Goal: Task Accomplishment & Management: Manage account settings

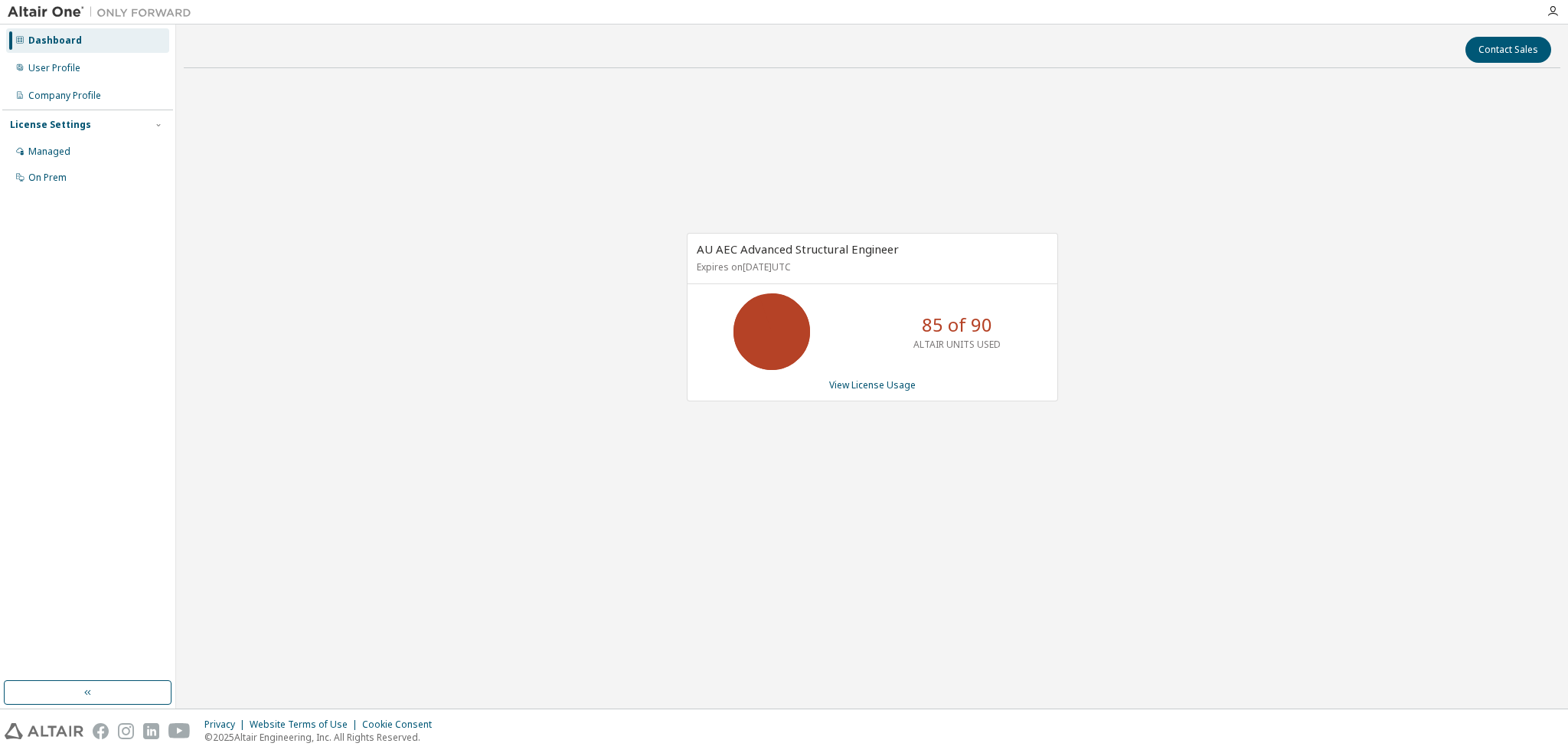
click at [888, 505] on div "AU AEC Advanced Structural Engineer Expires on [DATE] UTC 85 of 90 ALTAIR UNITS…" at bounding box center [872, 325] width 1377 height 489
click at [890, 388] on link "View License Usage" at bounding box center [873, 384] width 87 height 13
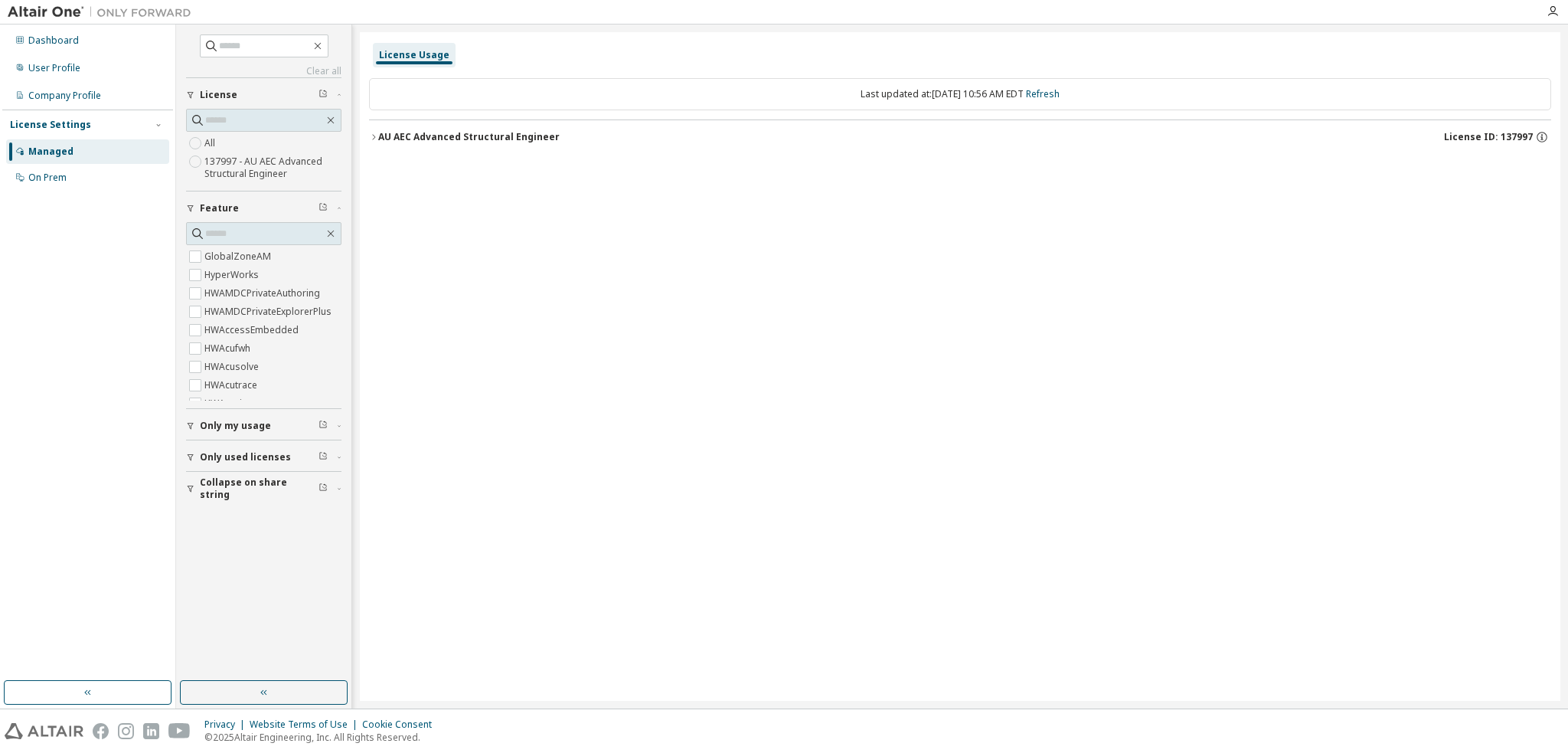
click at [193, 423] on icon "button" at bounding box center [191, 426] width 9 height 9
click at [374, 134] on icon "button" at bounding box center [374, 137] width 9 height 9
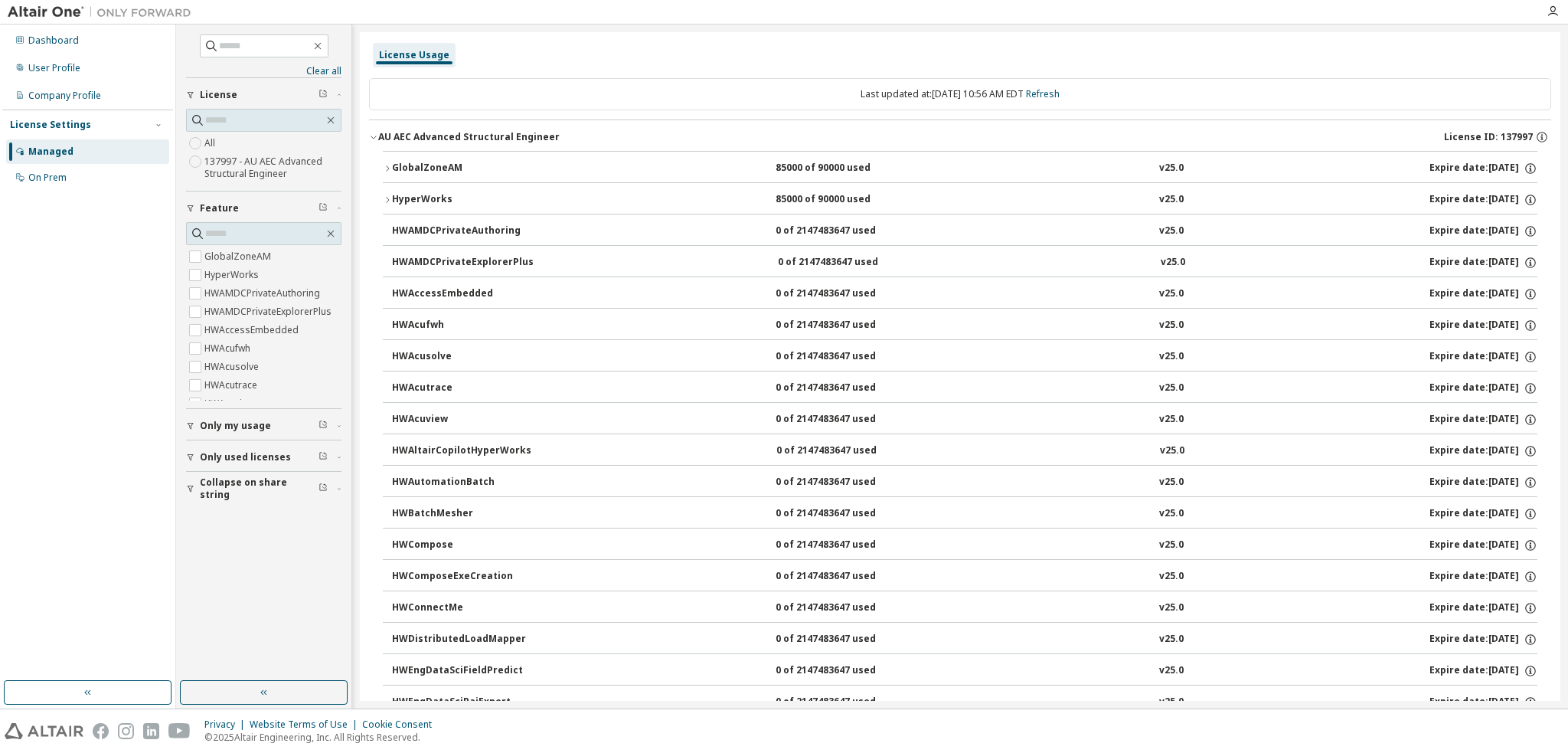
click at [384, 202] on icon "button" at bounding box center [387, 200] width 9 height 9
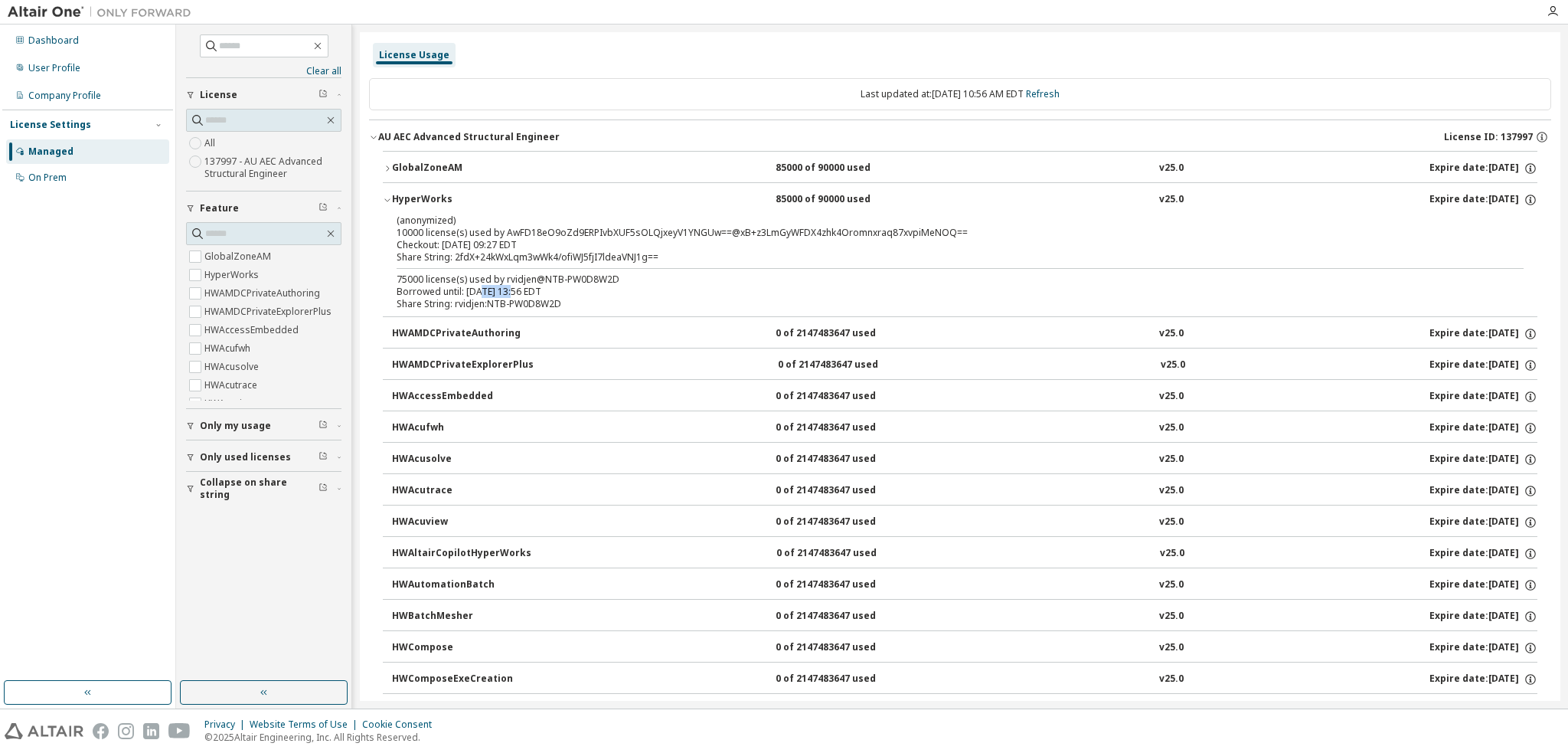
drag, startPoint x: 503, startPoint y: 290, endPoint x: 512, endPoint y: 290, distance: 9.0
click at [512, 290] on div "Borrowed until: [DATE] 13:56 EDT" at bounding box center [942, 292] width 1090 height 13
click at [557, 294] on div "Borrowed until: [DATE] 13:56 EDT" at bounding box center [942, 292] width 1090 height 13
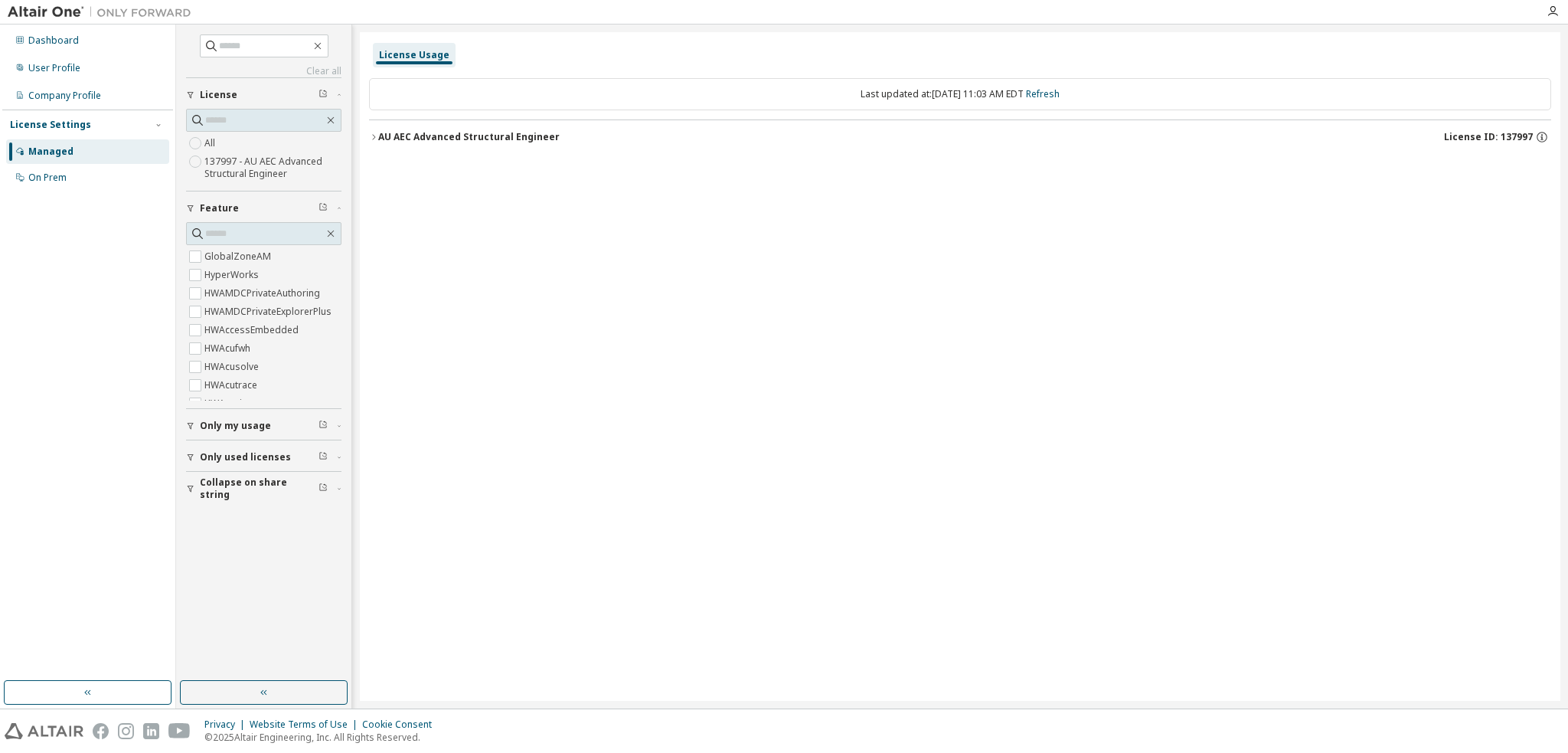
click at [576, 398] on div "License Usage Last updated at: [DATE] 11:03 AM EDT Refresh AU AEC Advanced Stru…" at bounding box center [960, 366] width 1200 height 669
click at [378, 138] on div "AU AEC Advanced Structural Engineer" at bounding box center [469, 137] width 181 height 13
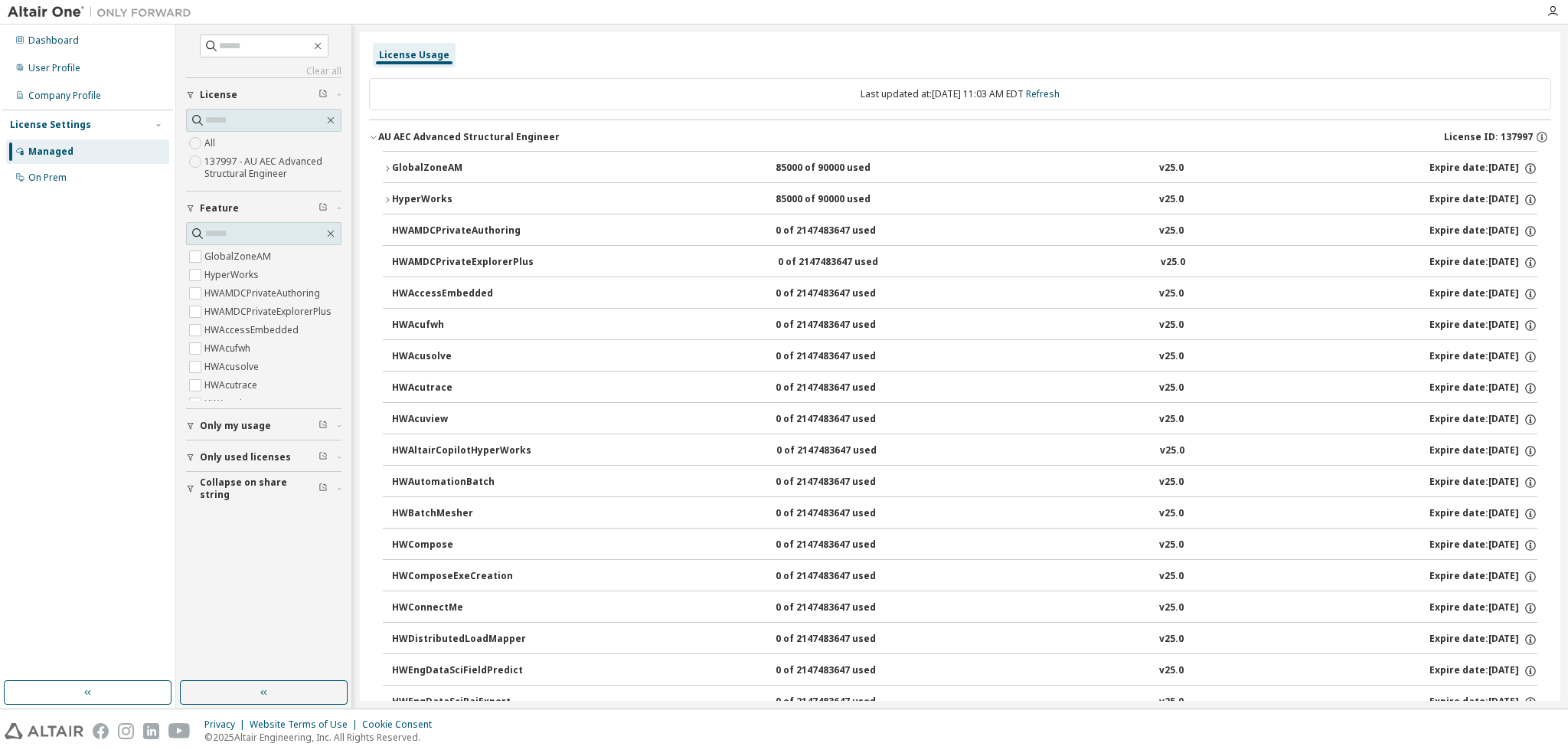
click at [384, 168] on icon "button" at bounding box center [387, 169] width 9 height 9
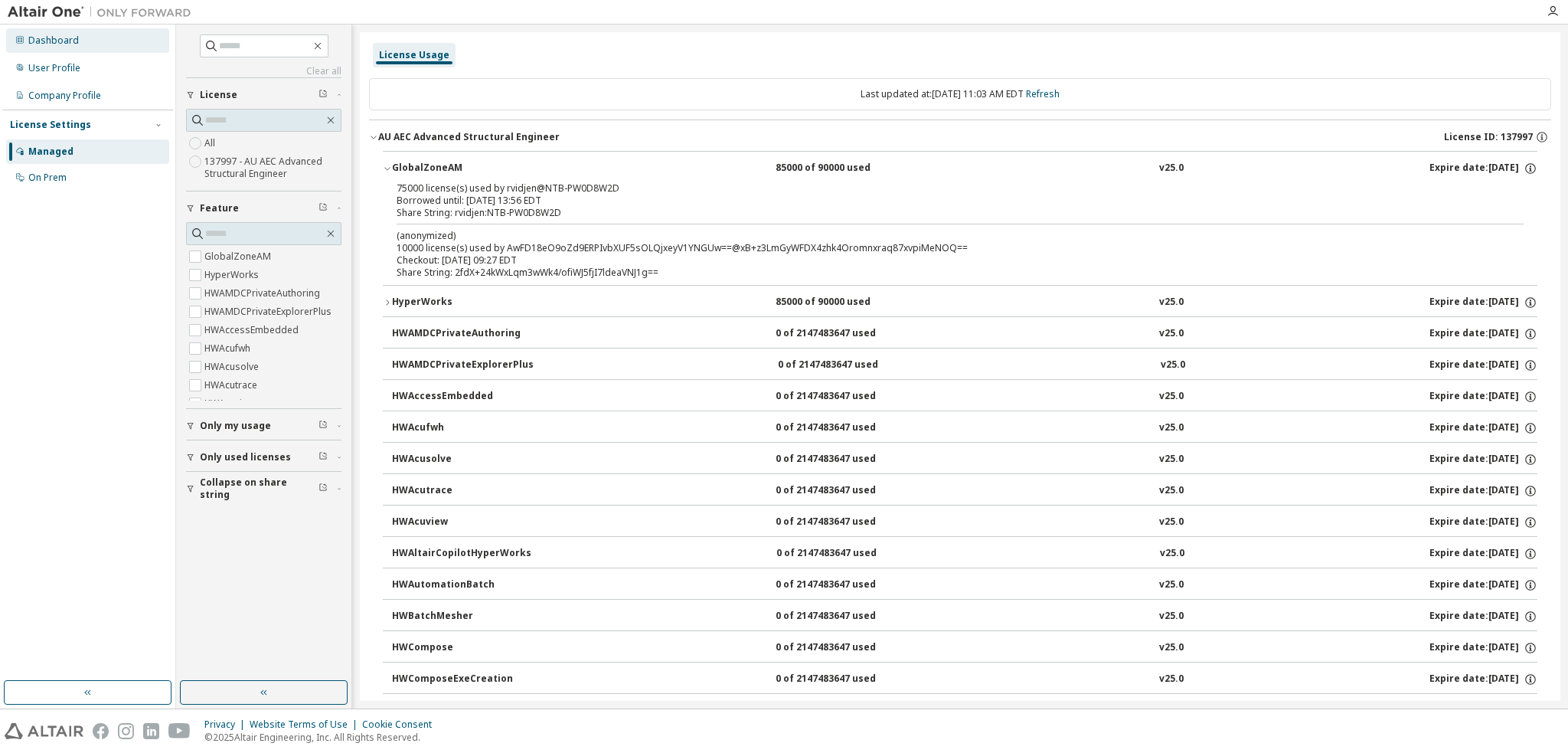
click at [81, 44] on div "Dashboard" at bounding box center [87, 40] width 163 height 24
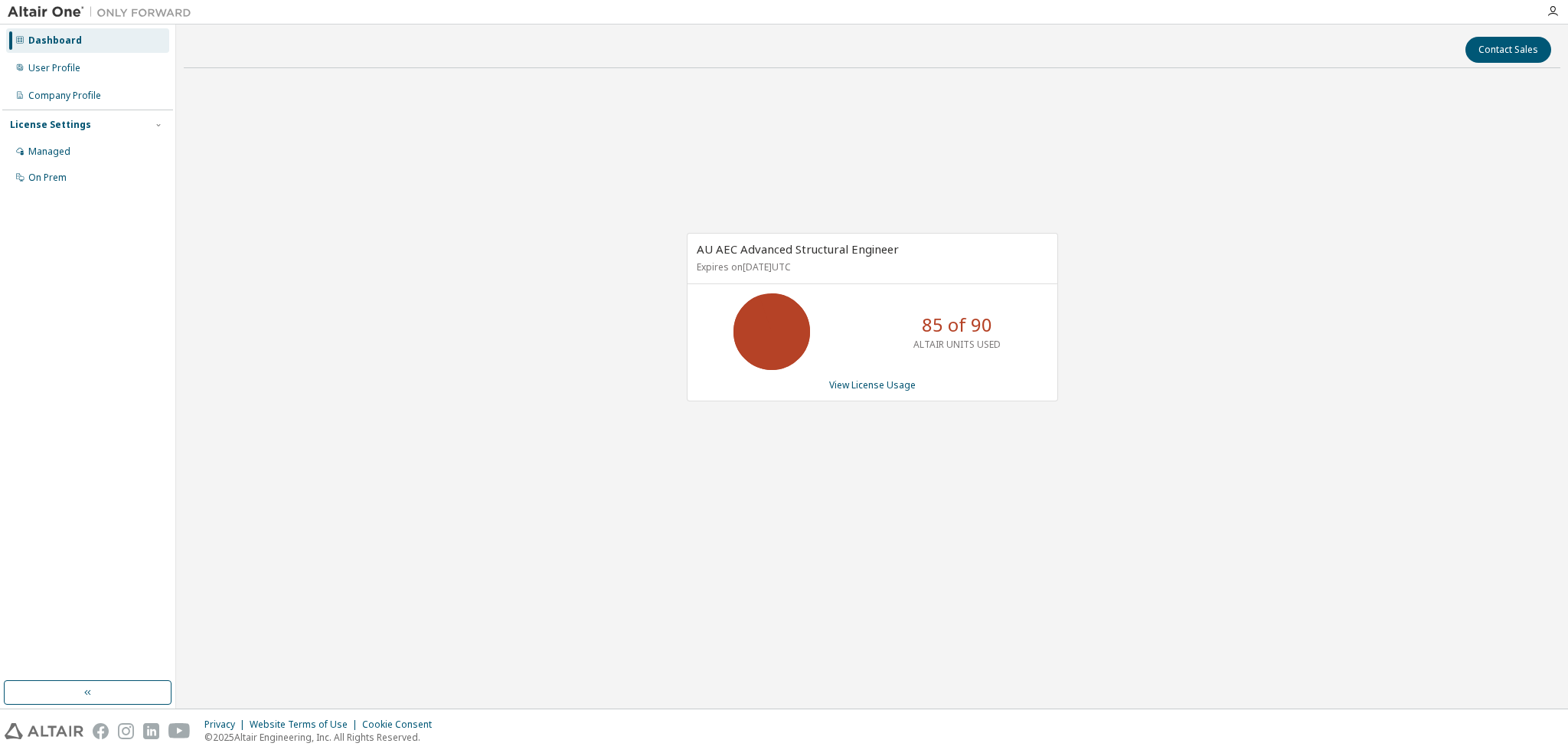
click at [69, 13] on img at bounding box center [103, 12] width 191 height 15
drag, startPoint x: 18, startPoint y: 6, endPoint x: 117, endPoint y: 6, distance: 99.0
click at [19, 6] on img at bounding box center [103, 12] width 191 height 15
click at [164, 13] on img at bounding box center [103, 12] width 191 height 15
click at [399, 120] on div "AU AEC Advanced Structural Engineer Expires on [DATE] UTC 85 of 90 ALTAIR UNITS…" at bounding box center [872, 325] width 1377 height 489
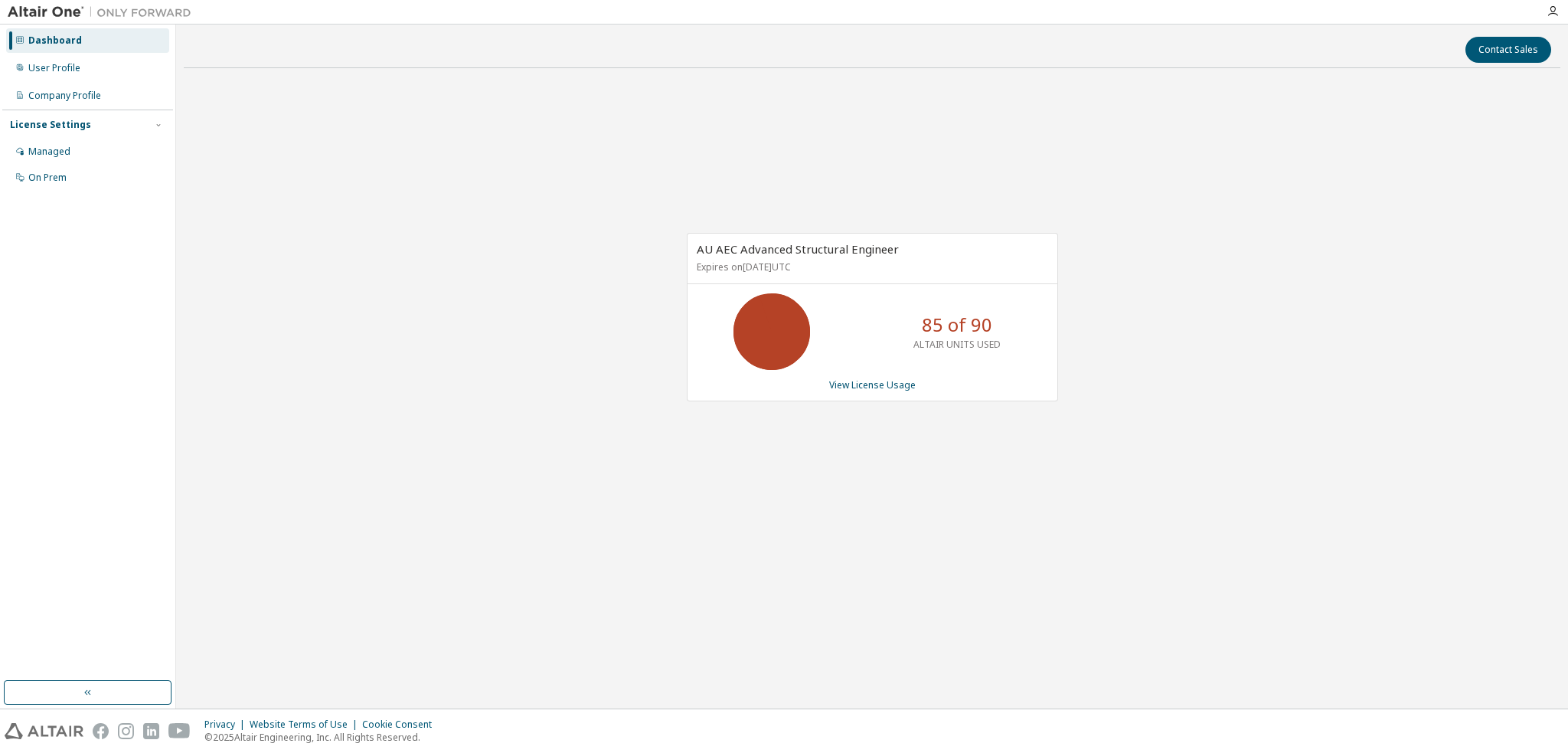
drag, startPoint x: 1121, startPoint y: 649, endPoint x: 1124, endPoint y: 642, distance: 7.6
click at [1124, 644] on div "Contact Sales AU AEC Advanced Structural Engineer Expires on [DATE] UTC 85 of 9…" at bounding box center [872, 366] width 1377 height 669
click at [874, 386] on link "View License Usage" at bounding box center [873, 384] width 87 height 13
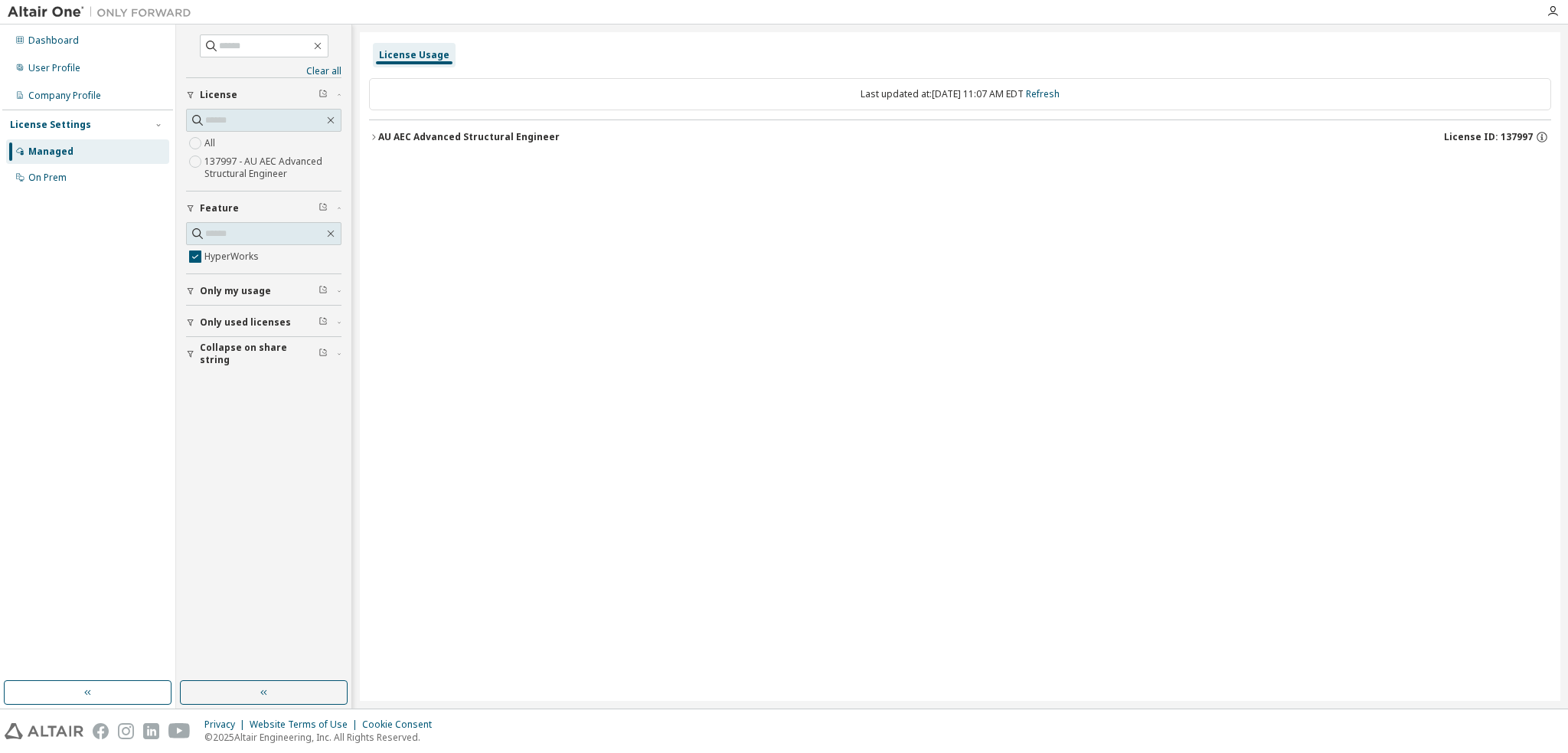
click at [367, 130] on div "License Usage Last updated at: [DATE] 11:07 AM EDT Refresh AU AEC Advanced Stru…" at bounding box center [960, 366] width 1200 height 669
click at [382, 135] on div "AU AEC Advanced Structural Engineer" at bounding box center [469, 137] width 181 height 13
click at [391, 168] on icon "button" at bounding box center [387, 169] width 9 height 9
click at [375, 137] on icon "button" at bounding box center [374, 137] width 9 height 9
click at [202, 287] on span "Only my usage" at bounding box center [235, 291] width 71 height 13
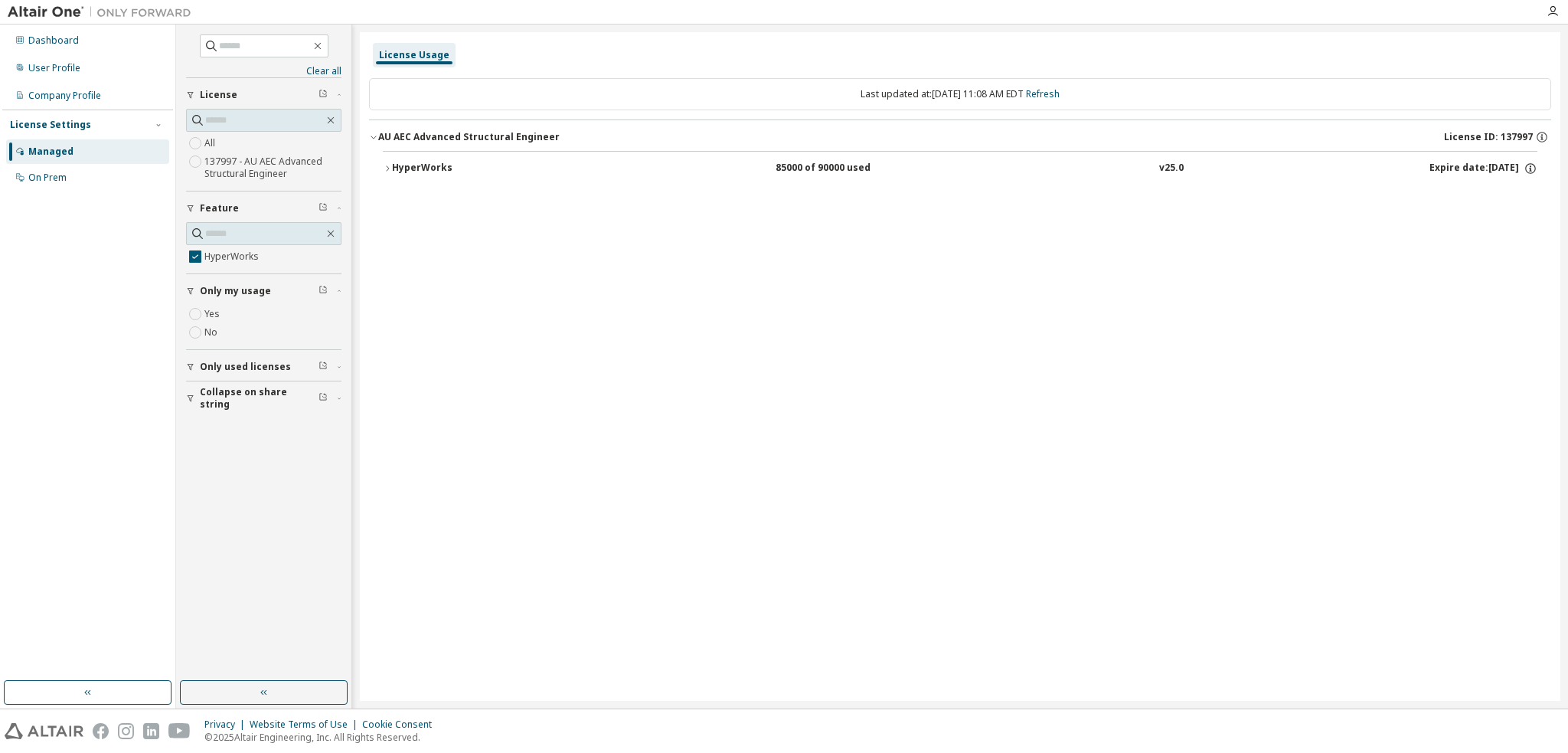
drag, startPoint x: 387, startPoint y: 154, endPoint x: 385, endPoint y: 162, distance: 8.2
click at [387, 158] on button "HyperWorks 85000 of 90000 used v25.0 Expire date: [DATE]" at bounding box center [960, 168] width 1155 height 34
